Goal: Information Seeking & Learning: Learn about a topic

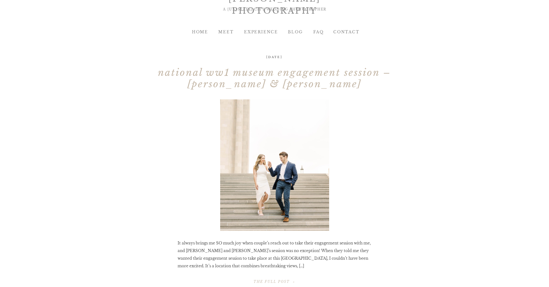
scroll to position [42, 0]
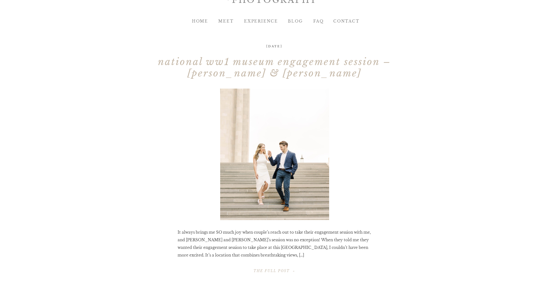
click at [298, 128] on img at bounding box center [274, 155] width 109 height 132
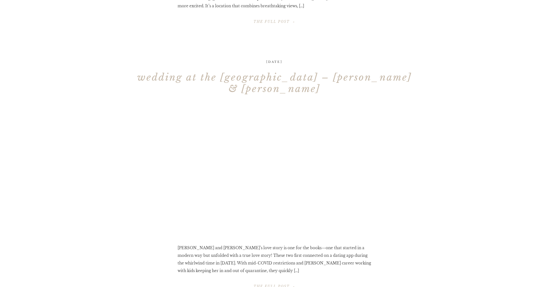
scroll to position [296, 0]
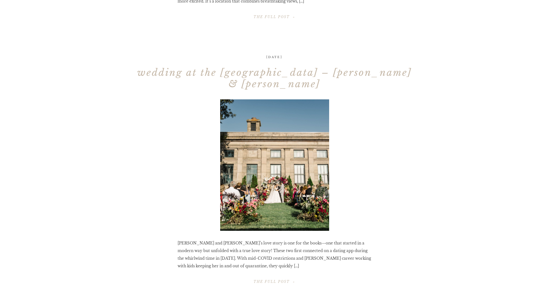
click at [312, 139] on img at bounding box center [274, 165] width 109 height 132
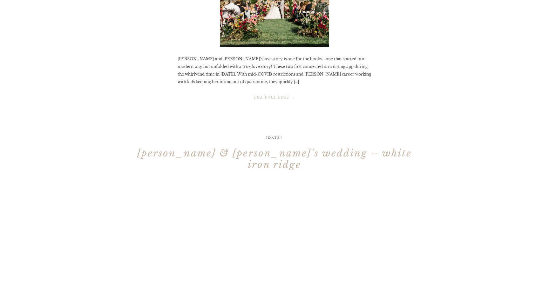
scroll to position [487, 0]
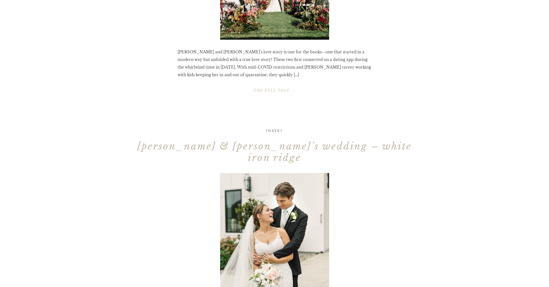
click at [300, 218] on img at bounding box center [274, 239] width 109 height 132
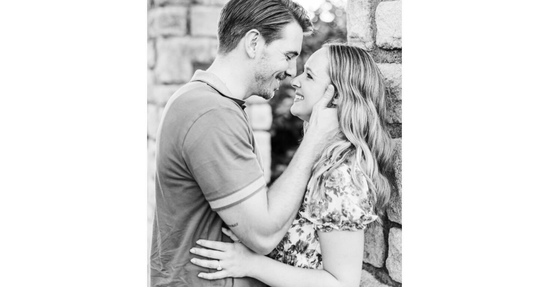
scroll to position [4448, 0]
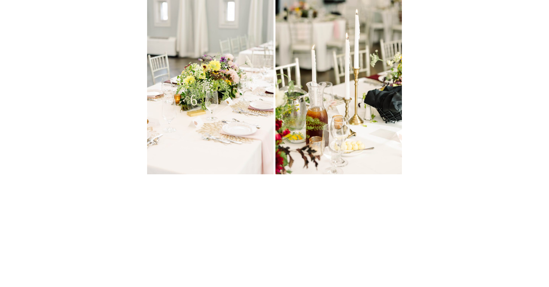
scroll to position [9801, 0]
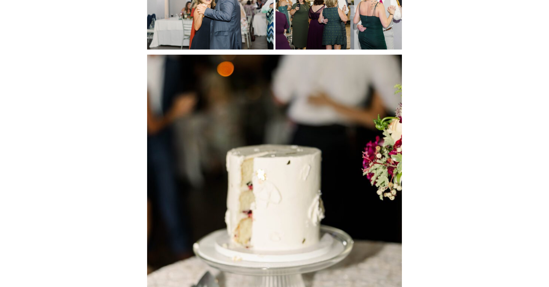
scroll to position [12837, 0]
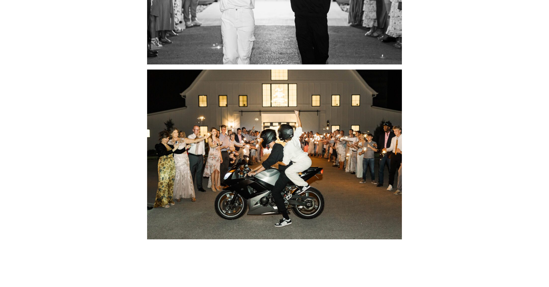
scroll to position [16106, 0]
